Goal: Transaction & Acquisition: Purchase product/service

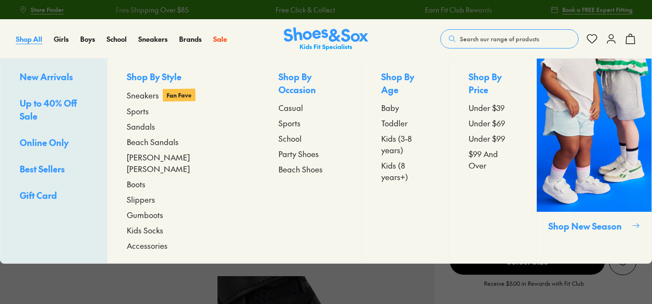
select select "*"
click at [36, 104] on span "Up to 40% Off Sale" at bounding box center [48, 109] width 57 height 25
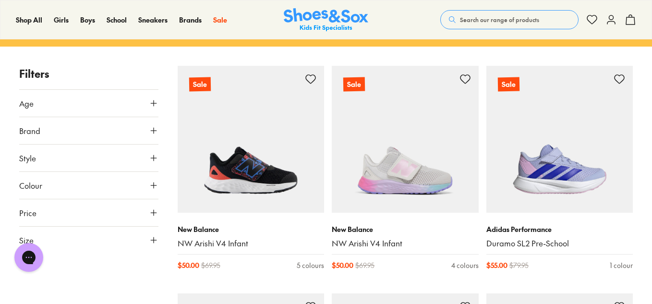
click at [154, 184] on icon at bounding box center [154, 186] width 10 height 10
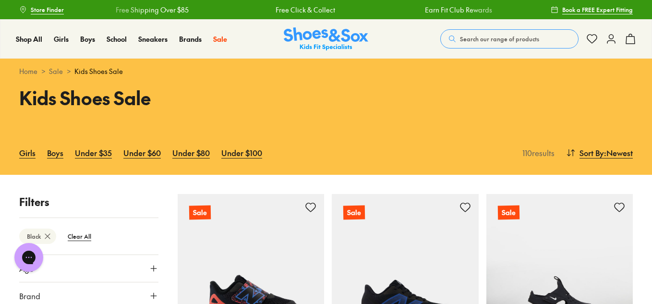
scroll to position [192, 0]
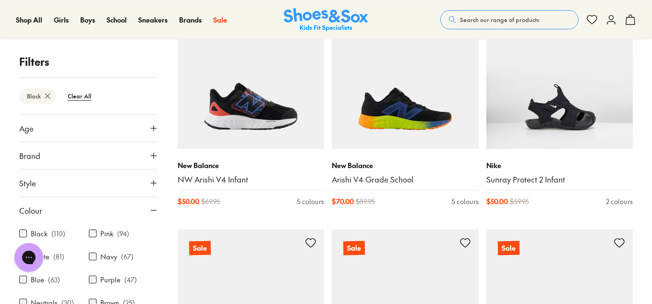
click at [150, 125] on icon at bounding box center [154, 128] width 10 height 10
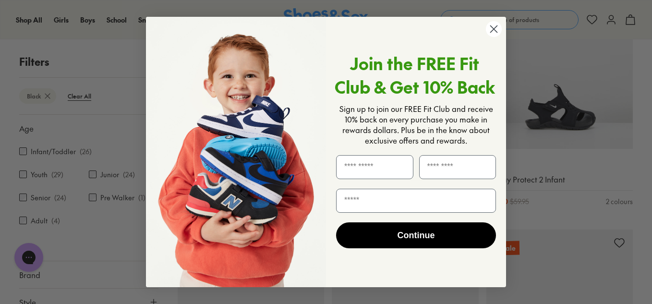
click at [495, 29] on circle "Close dialog" at bounding box center [494, 29] width 16 height 16
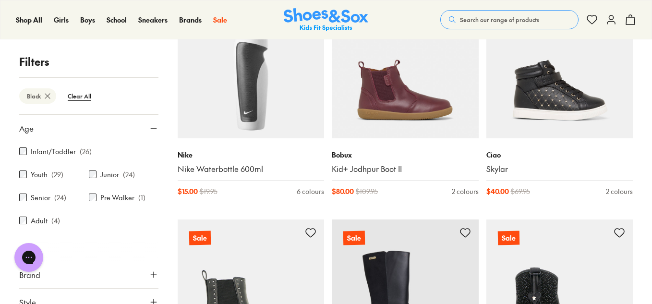
scroll to position [897, 0]
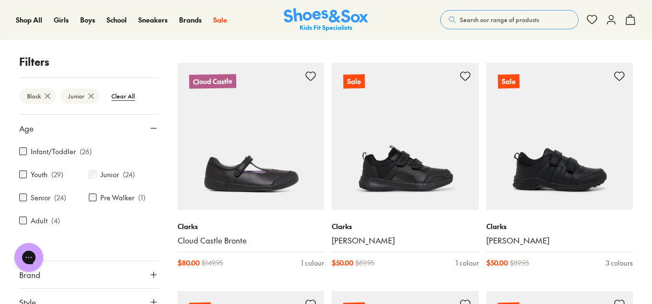
scroll to position [1537, 0]
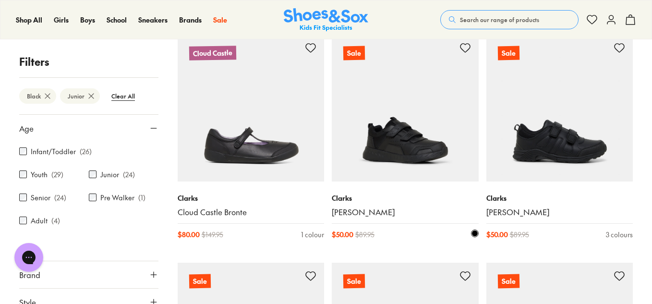
click at [389, 120] on img at bounding box center [405, 108] width 147 height 147
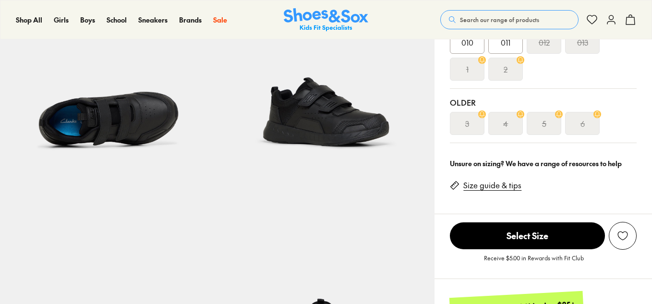
scroll to position [319, 0]
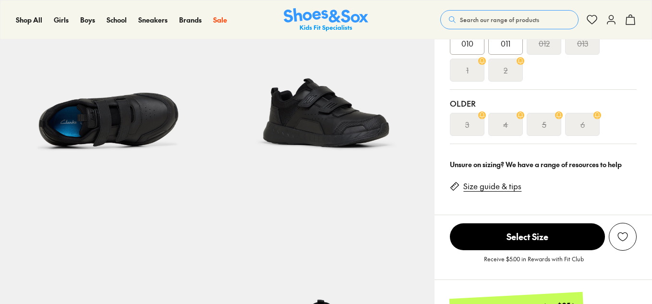
select select "*"
